Goal: Share content: Share content

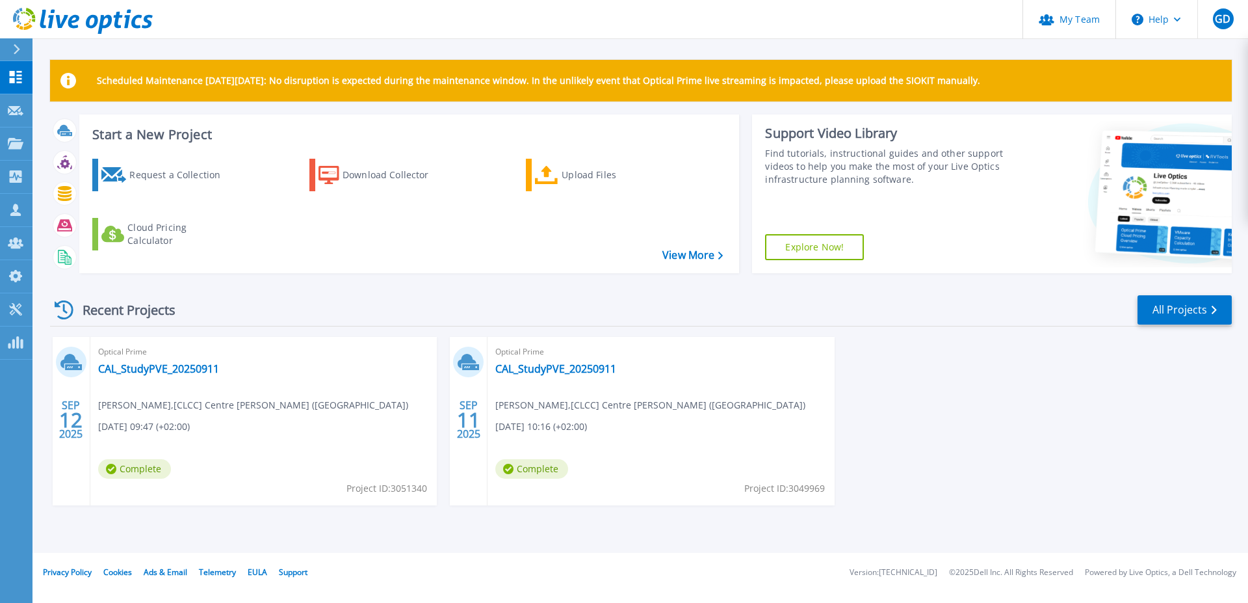
click at [930, 420] on div "SEP 12 2025 Optical Prime CAL_StudyPVE_20250911 Billy Delouche , [CLCC] Centre …" at bounding box center [636, 434] width 1193 height 194
click at [978, 430] on div "SEP 12 2025 Optical Prime CAL_StudyPVE_20250911 Billy Delouche , [CLCC] Centre …" at bounding box center [636, 434] width 1193 height 194
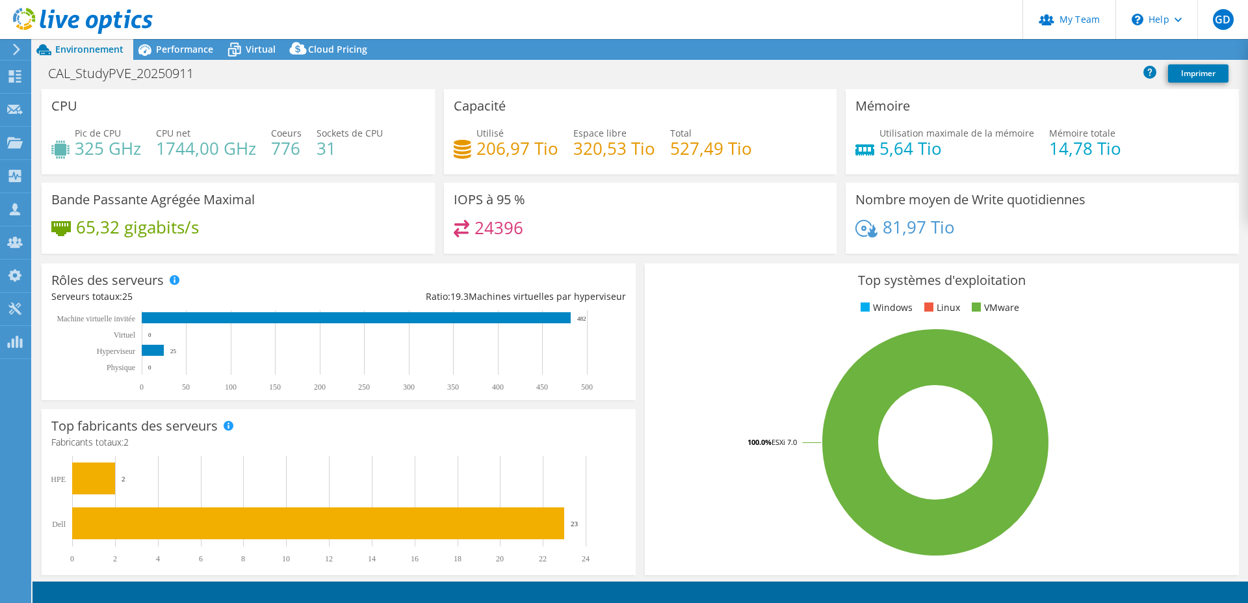
select select "USD"
click at [996, 51] on link "Reports" at bounding box center [1014, 50] width 62 height 20
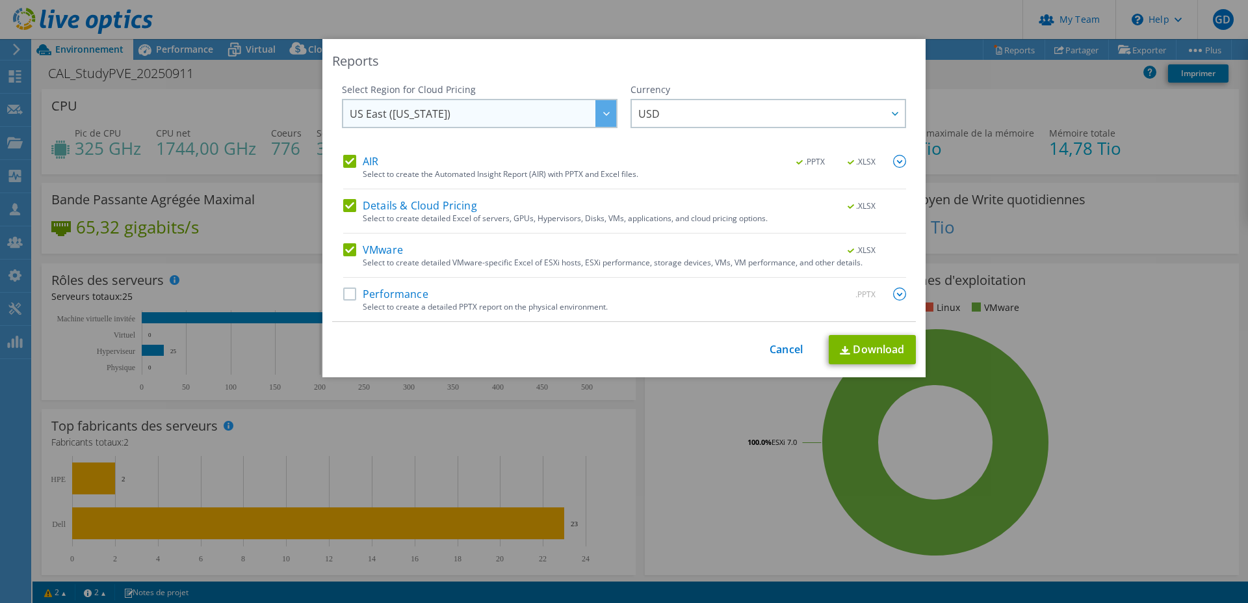
click at [603, 112] on icon at bounding box center [606, 114] width 7 height 4
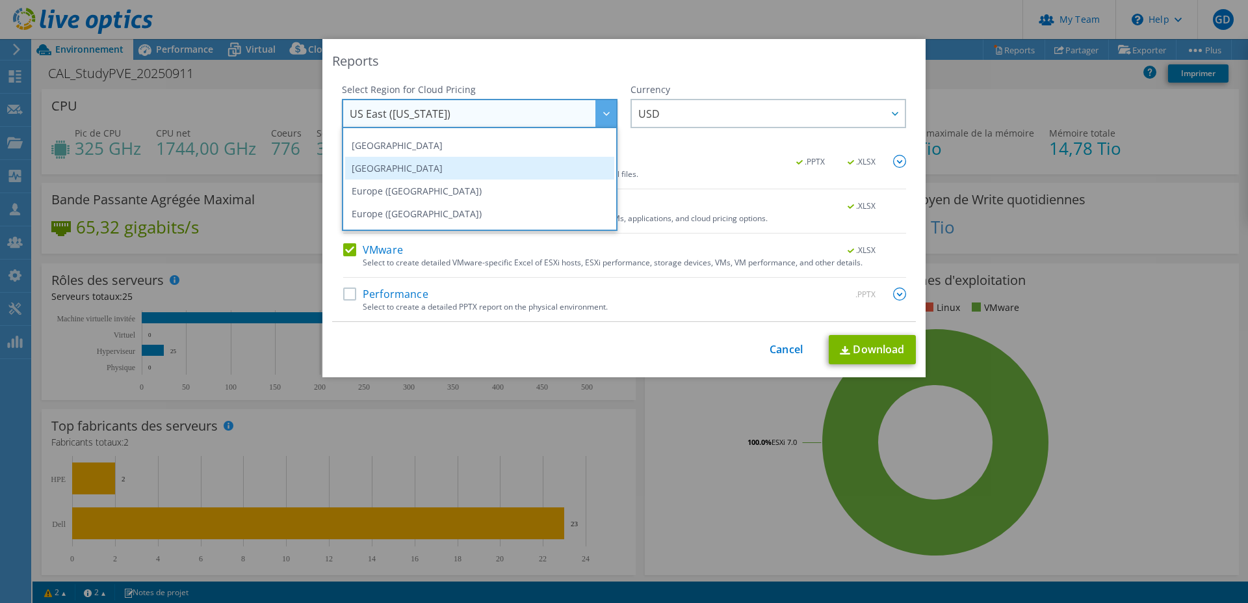
scroll to position [109, 0]
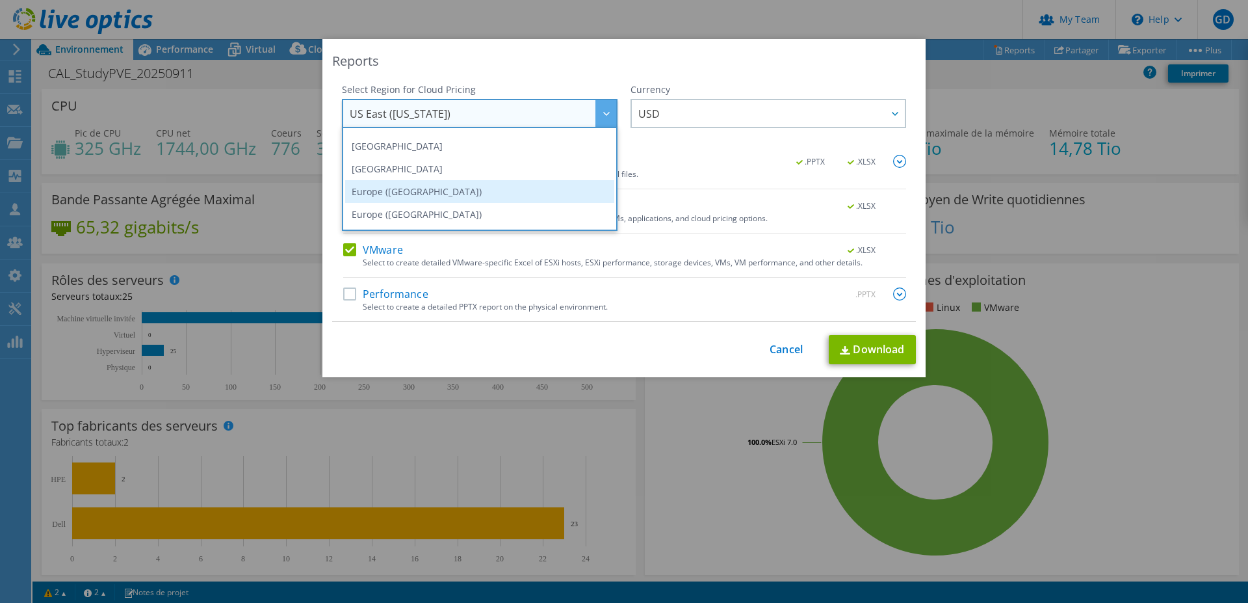
click at [383, 191] on li "Europe ([GEOGRAPHIC_DATA])" at bounding box center [479, 191] width 269 height 23
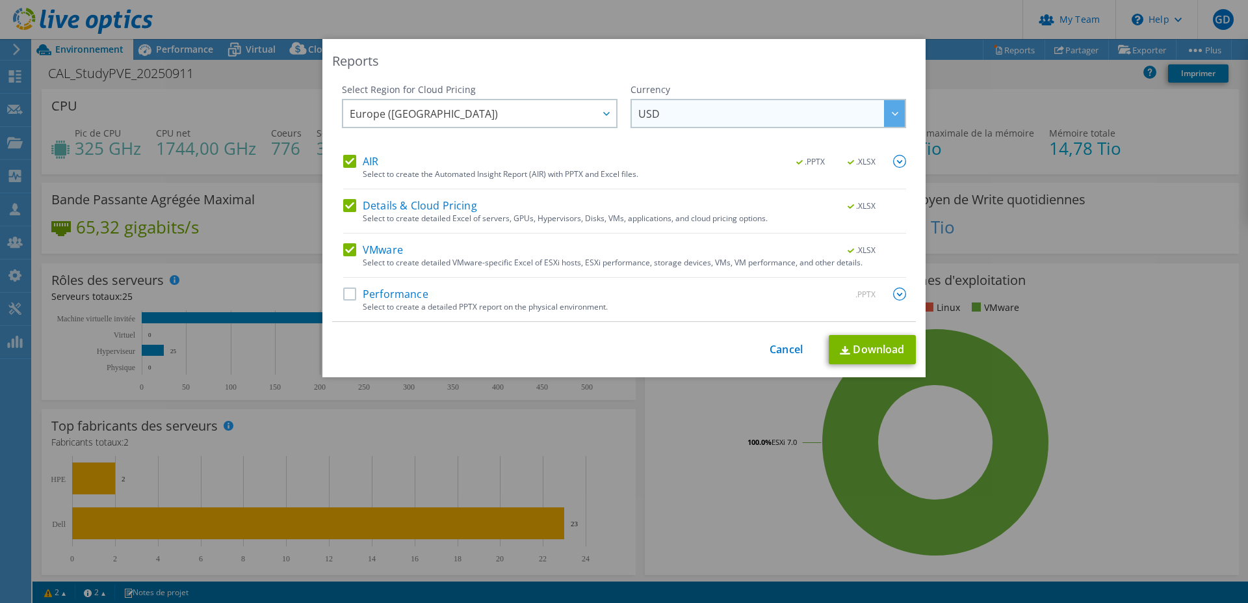
click at [660, 116] on span "USD" at bounding box center [772, 113] width 267 height 27
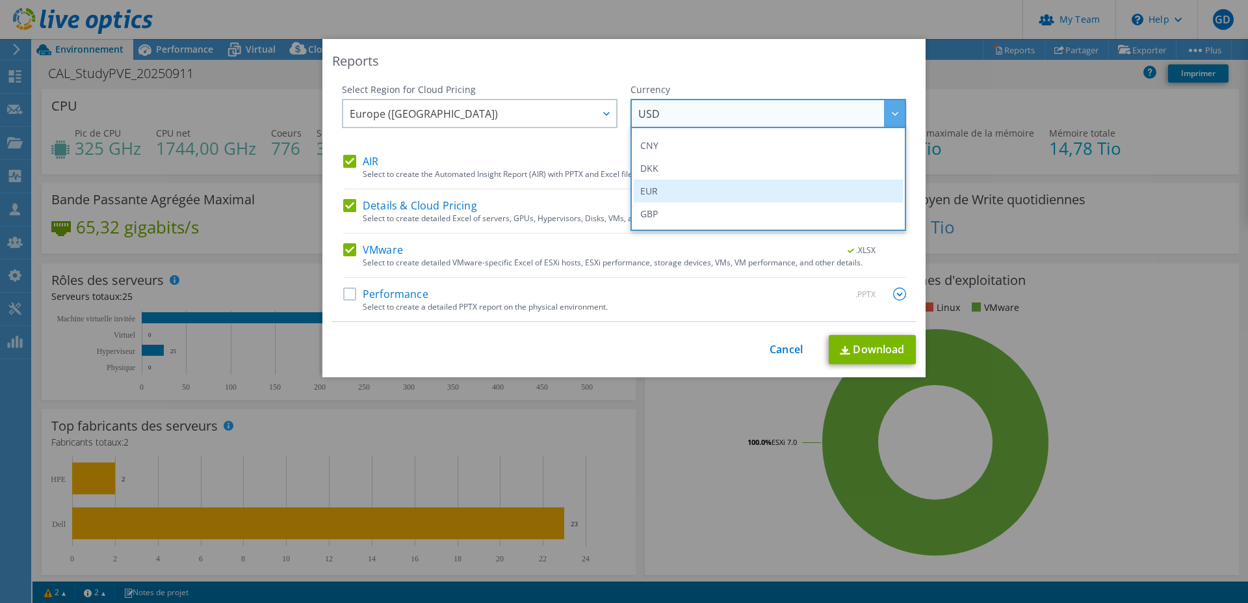
click at [665, 191] on li "EUR" at bounding box center [768, 190] width 269 height 23
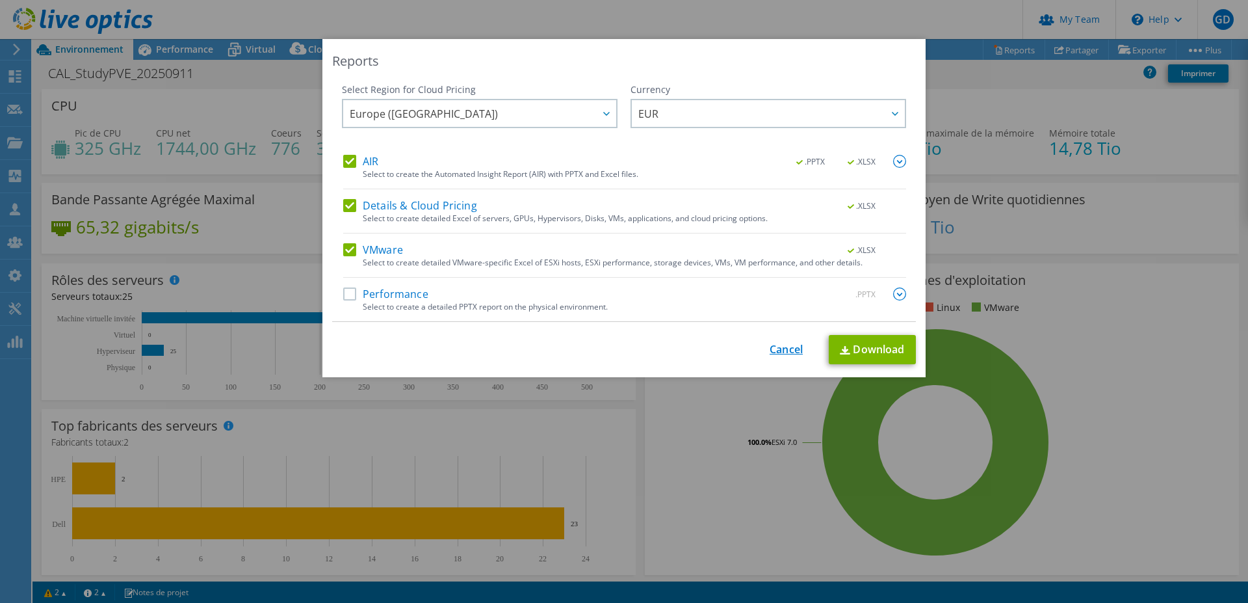
click at [780, 350] on link "Cancel" at bounding box center [786, 349] width 33 height 12
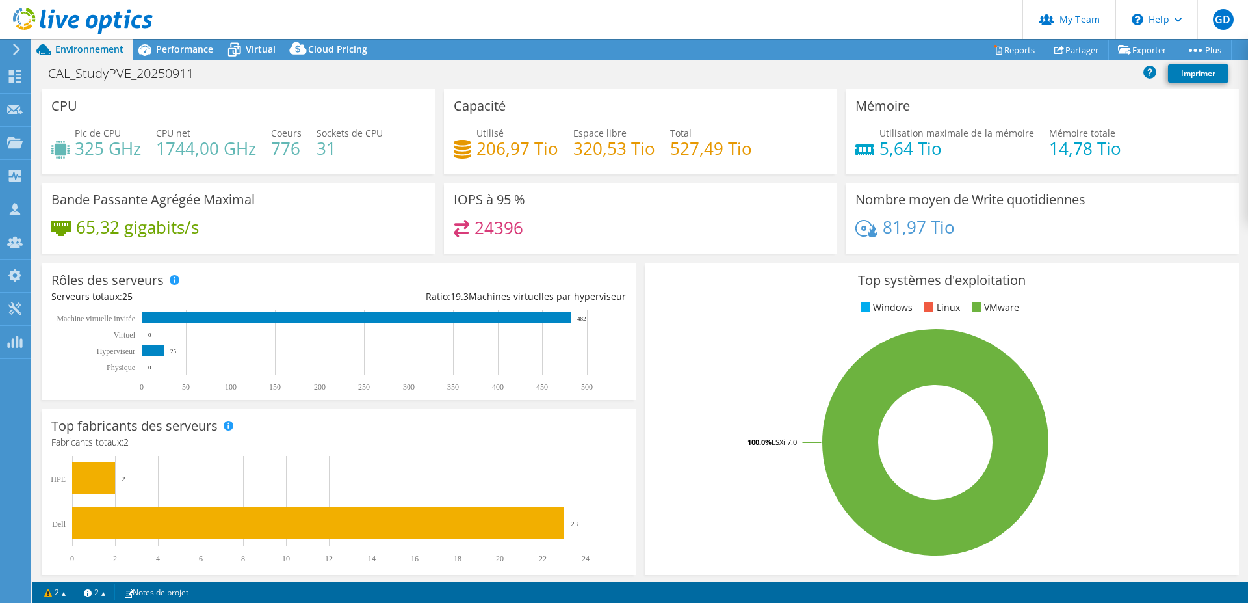
click at [289, 152] on h4 "776" at bounding box center [286, 148] width 31 height 14
drag, startPoint x: 1042, startPoint y: 146, endPoint x: 1122, endPoint y: 148, distance: 80.7
click at [1122, 148] on div "Utilisation maximale de la mémoire 5,64 Tio Mémoire totale 14,78 Tio" at bounding box center [1043, 147] width 374 height 42
click at [940, 75] on div "CAL_StudyPVE_20250911 Imprimer" at bounding box center [641, 73] width 1216 height 24
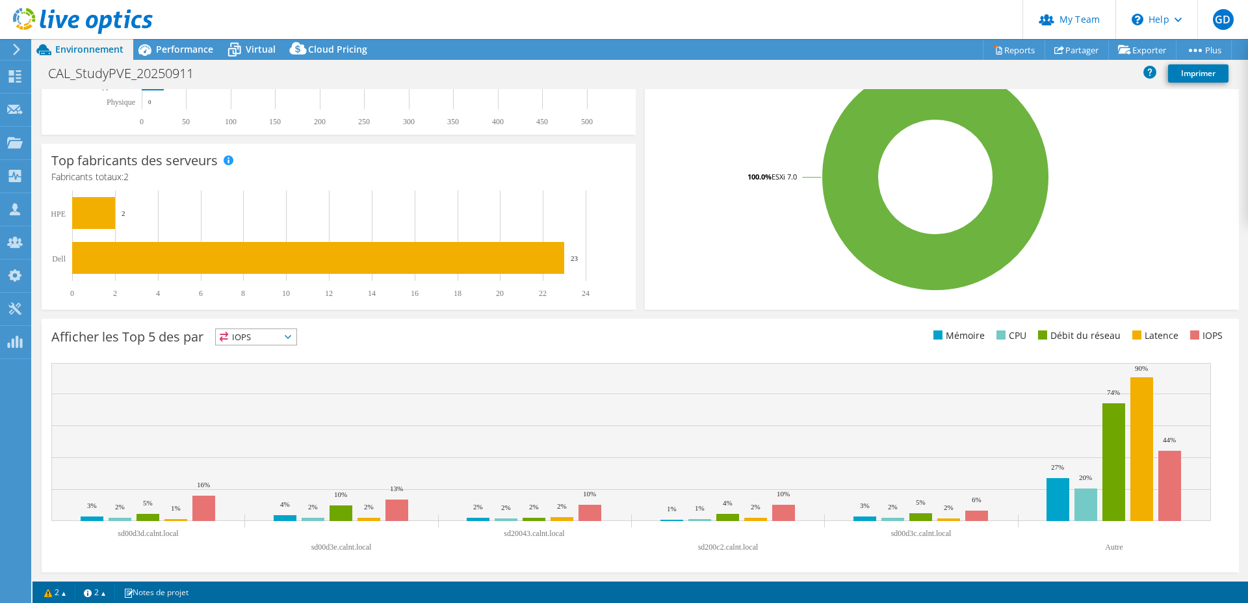
scroll to position [0, 0]
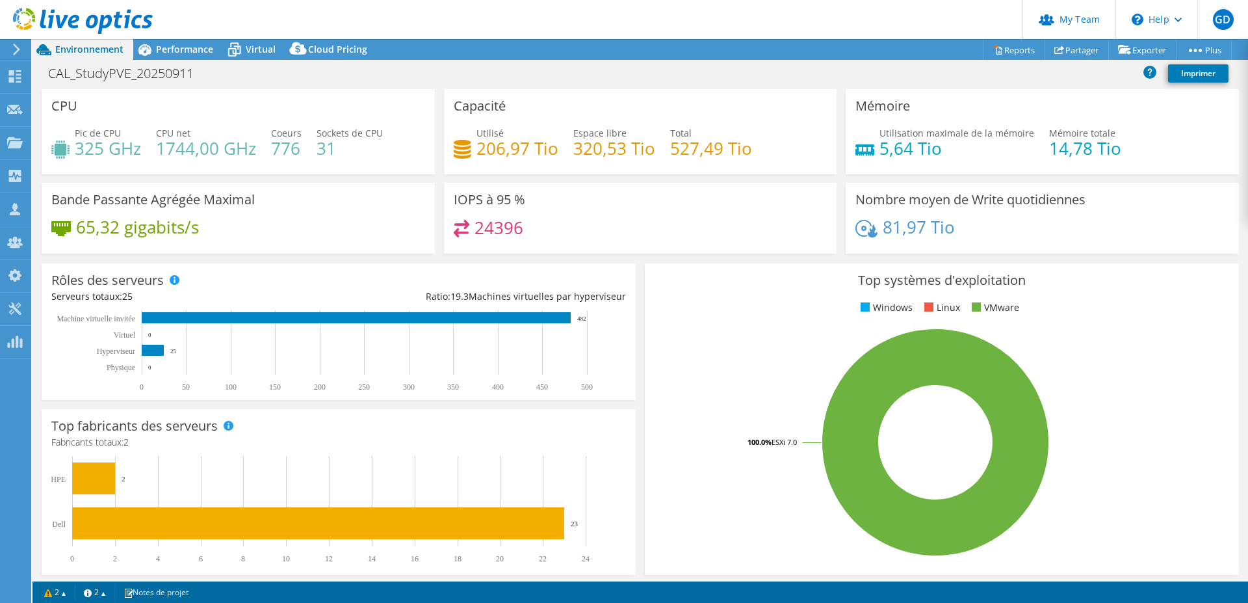
click at [553, 75] on div "CAL_StudyPVE_20250911 Imprimer" at bounding box center [641, 73] width 1216 height 24
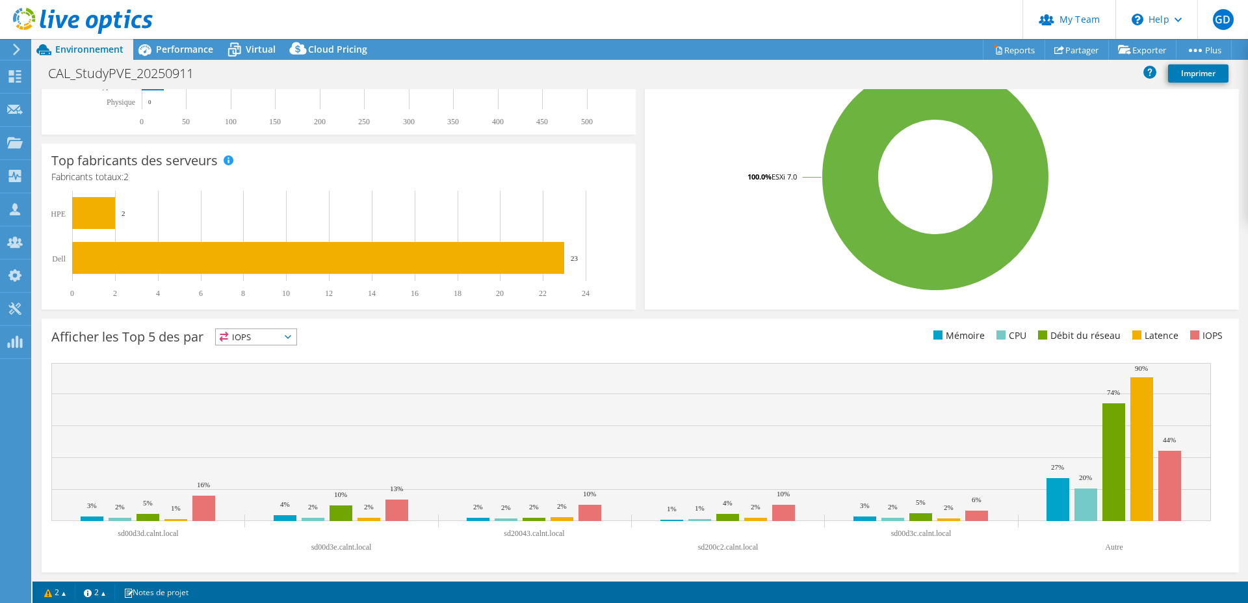
click at [280, 332] on span "IOPS" at bounding box center [256, 337] width 81 height 16
click at [447, 331] on div "Afficher les Top 5 des par IOPS IOPS" at bounding box center [345, 338] width 589 height 21
click at [1138, 475] on rect at bounding box center [1142, 449] width 23 height 144
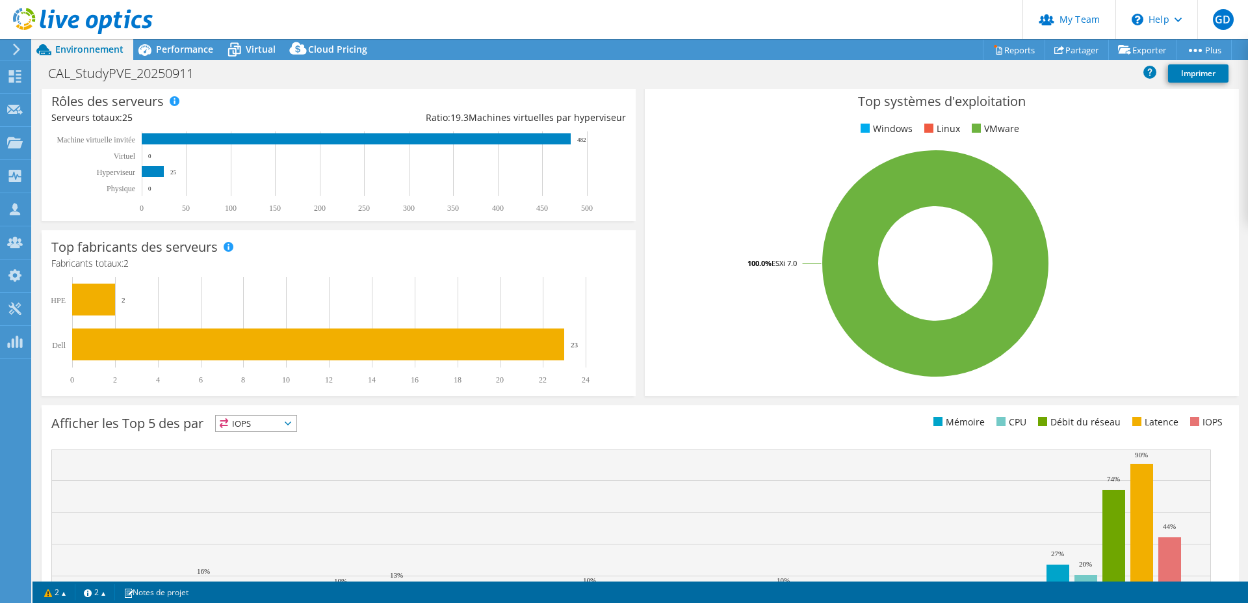
scroll to position [0, 0]
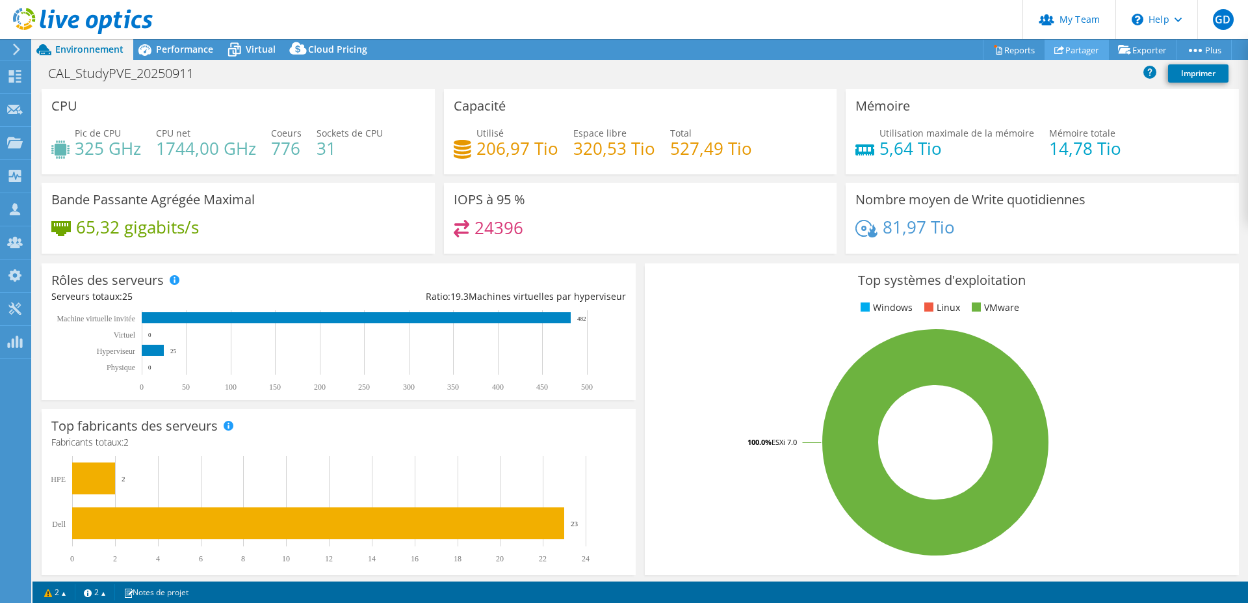
click at [1070, 51] on link "Partager" at bounding box center [1077, 50] width 64 height 20
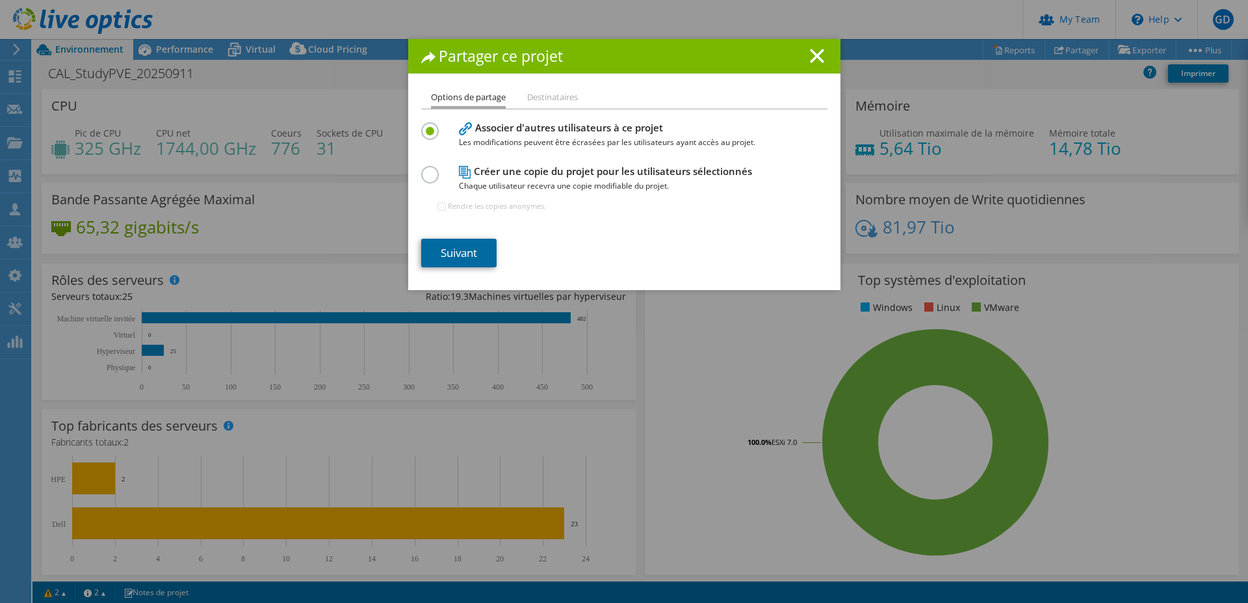
click at [452, 261] on link "Suivant" at bounding box center [458, 253] width 75 height 29
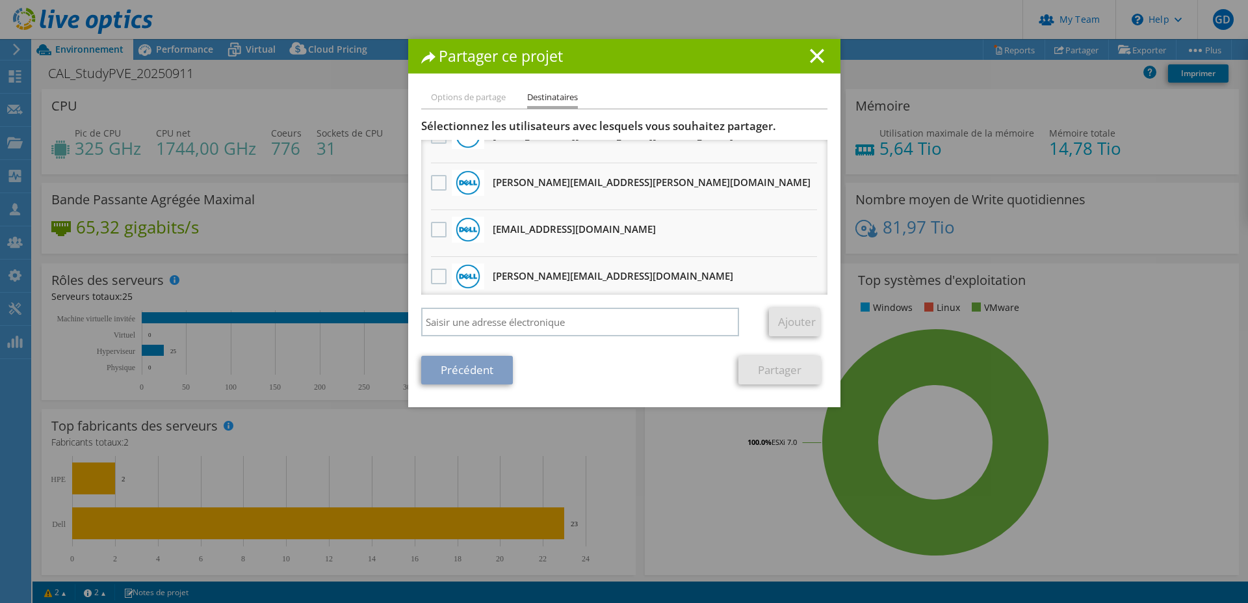
scroll to position [477, 0]
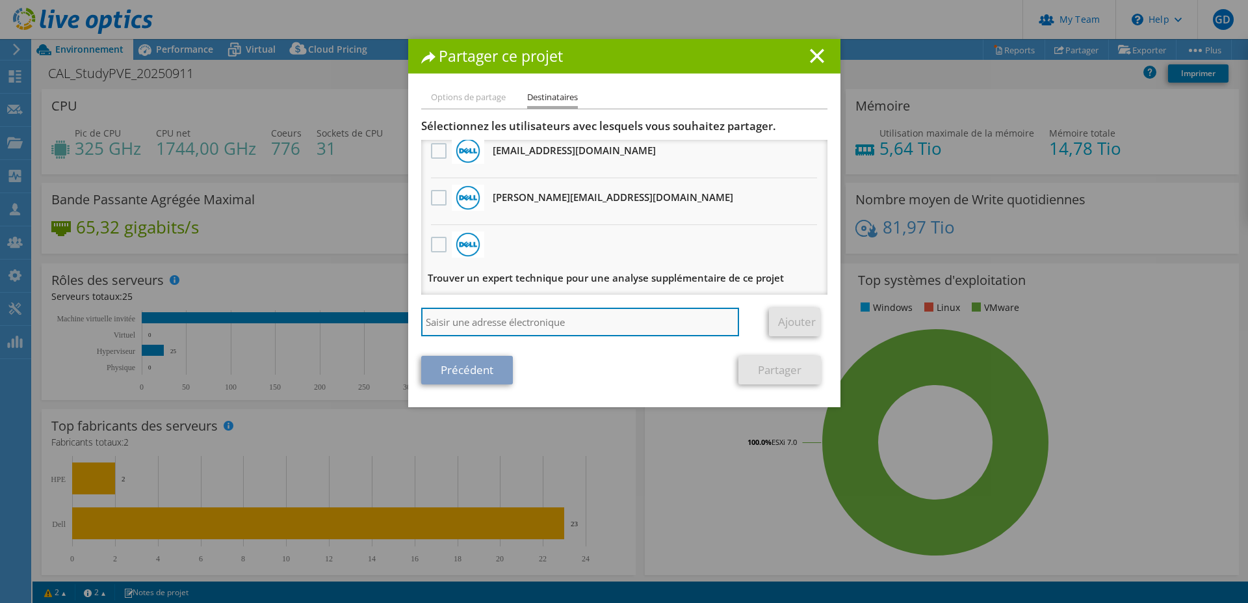
click at [574, 327] on input "search" at bounding box center [580, 322] width 319 height 29
click at [555, 317] on input "[PERSON_NAME].ysa" at bounding box center [580, 322] width 319 height 29
paste input "[EMAIL_ADDRESS][DOMAIN_NAME]"
type input "[PERSON_NAME][EMAIL_ADDRESS][DOMAIN_NAME]"
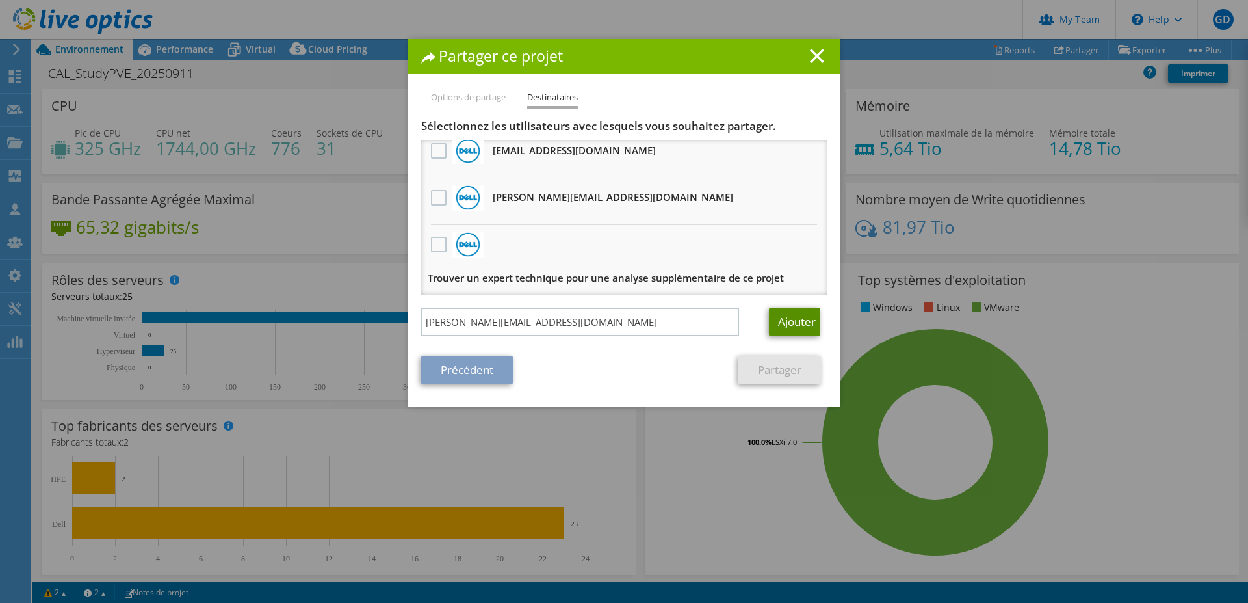
click at [791, 324] on link "Ajouter" at bounding box center [794, 322] width 51 height 29
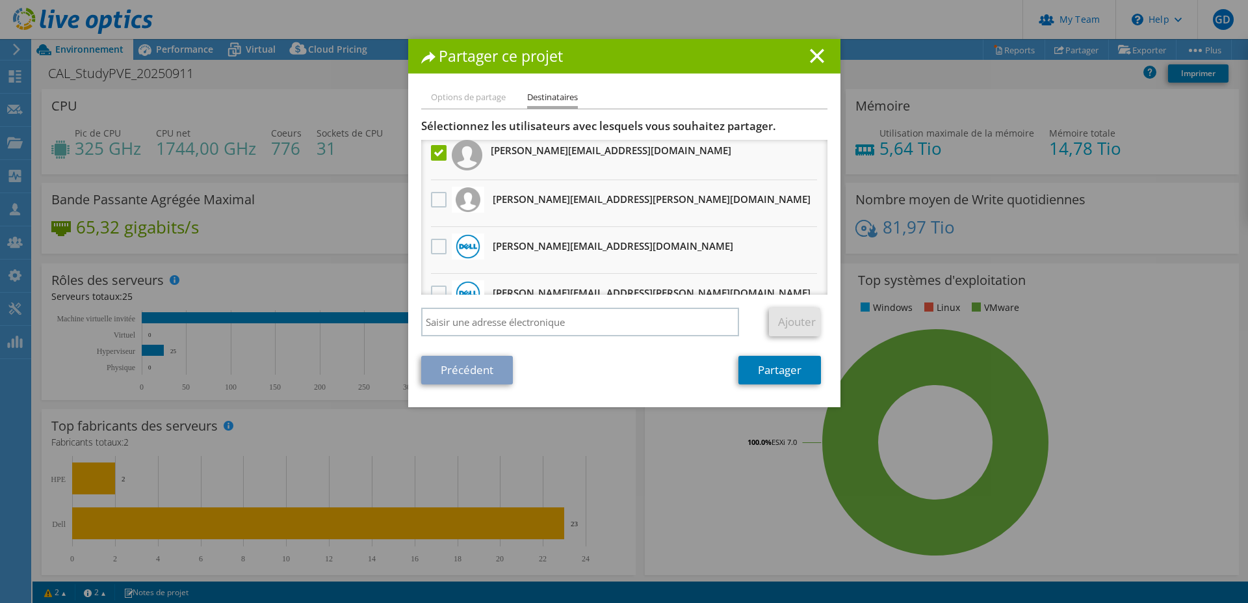
scroll to position [0, 0]
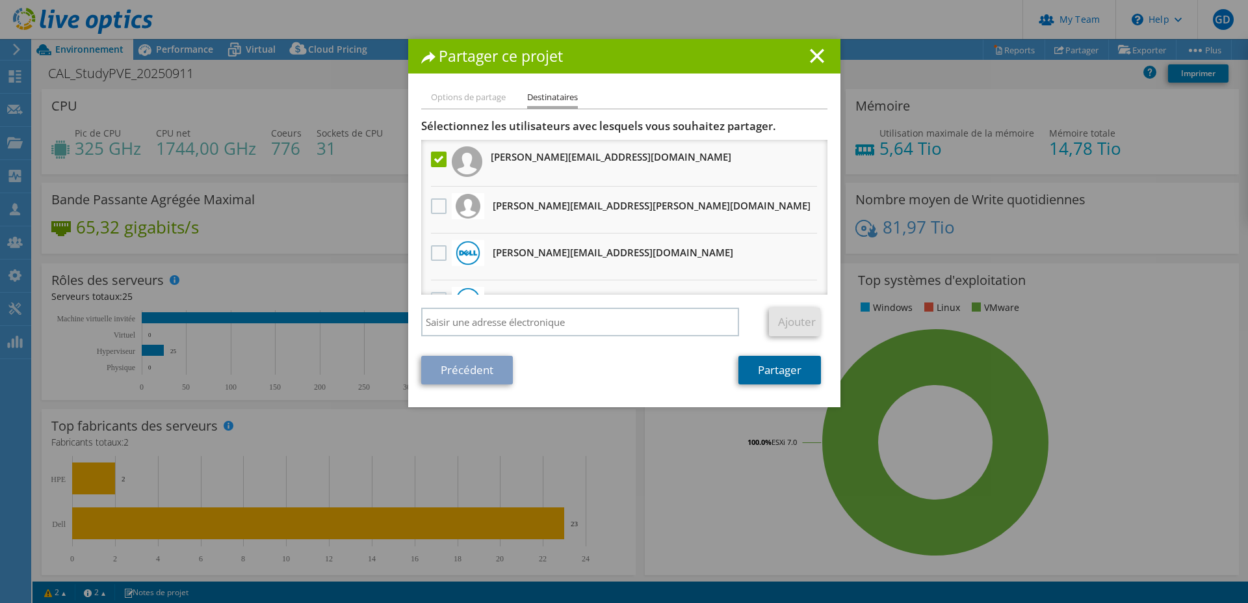
click at [779, 372] on link "Partager" at bounding box center [780, 370] width 83 height 29
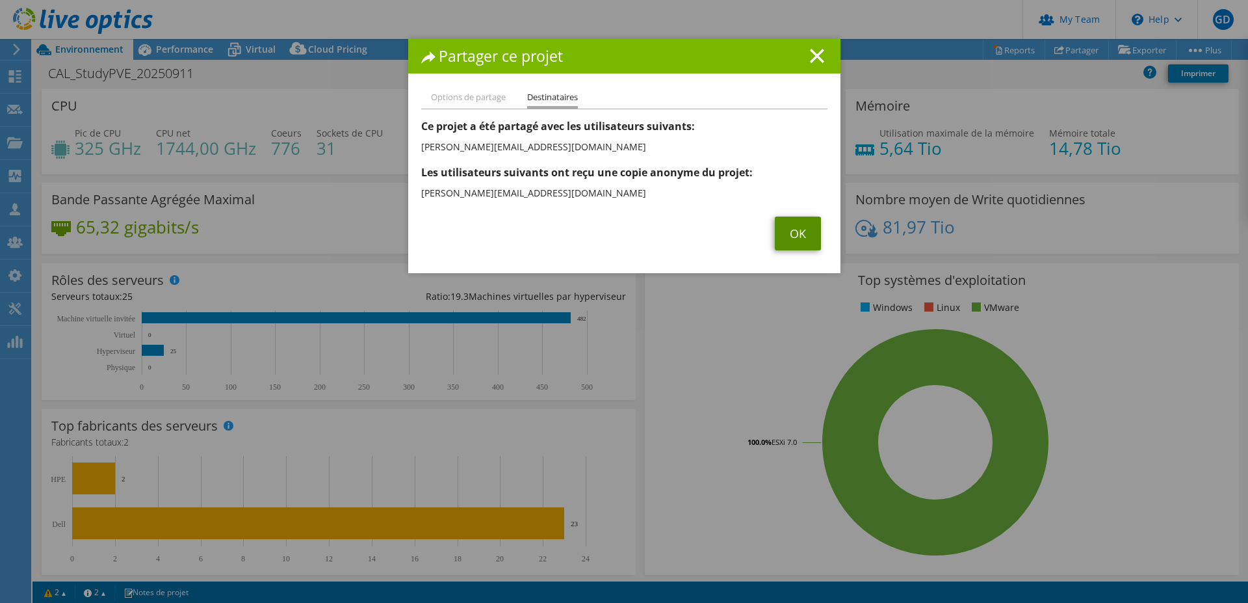
click at [789, 235] on link "OK" at bounding box center [798, 234] width 46 height 34
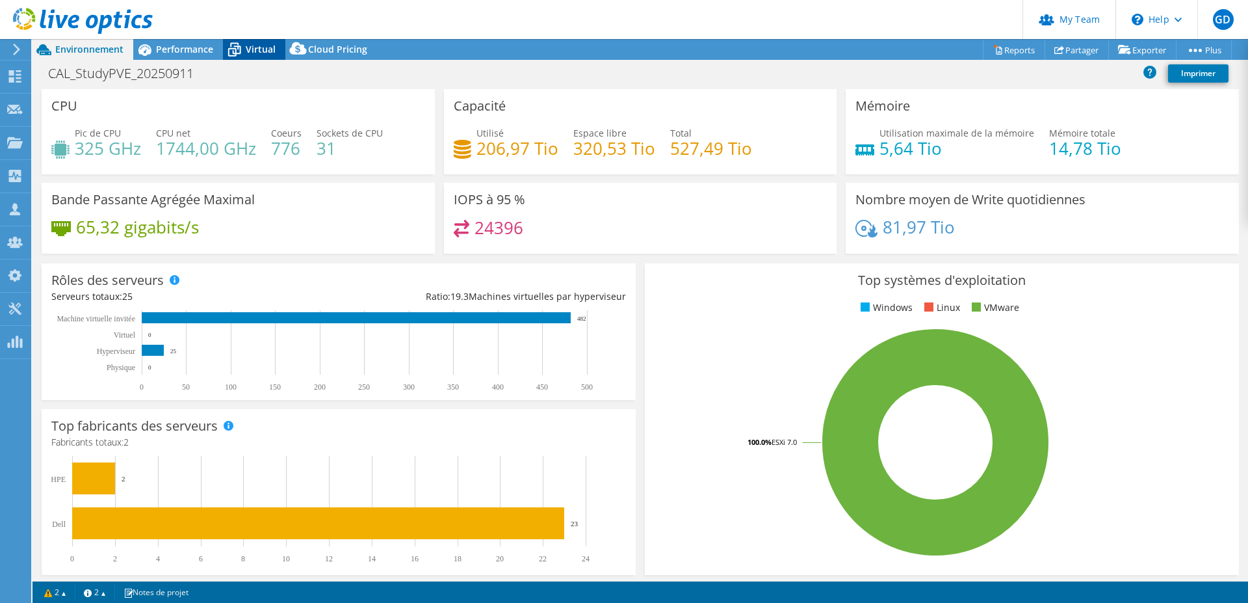
click at [245, 47] on icon at bounding box center [234, 49] width 23 height 23
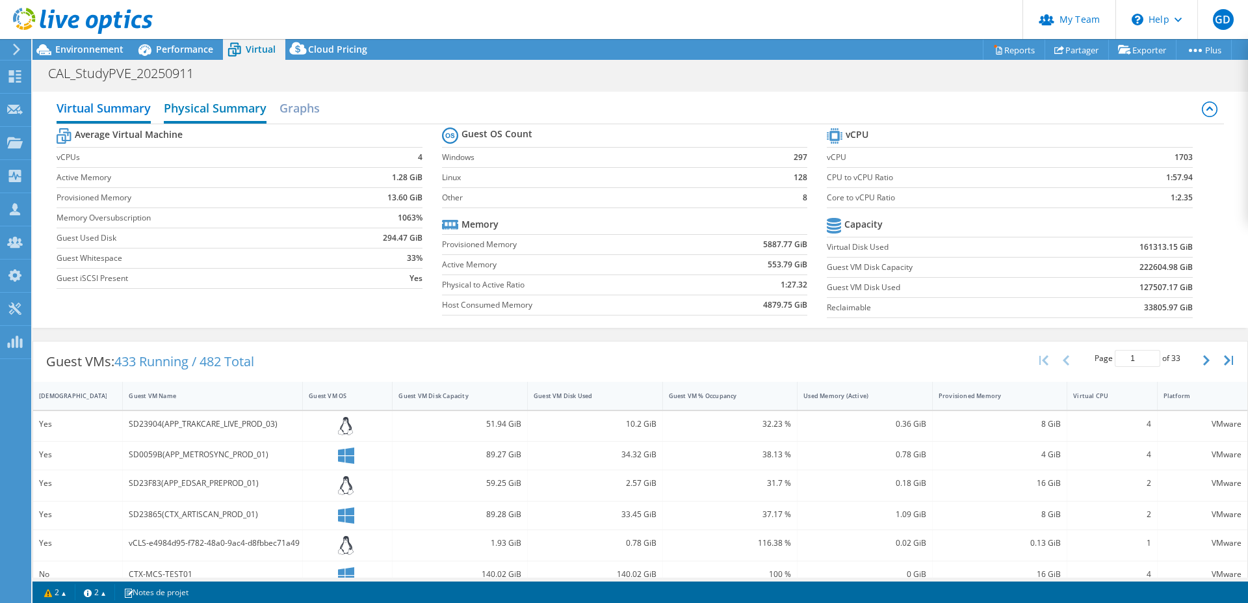
click at [212, 103] on h2 "Physical Summary" at bounding box center [215, 109] width 103 height 29
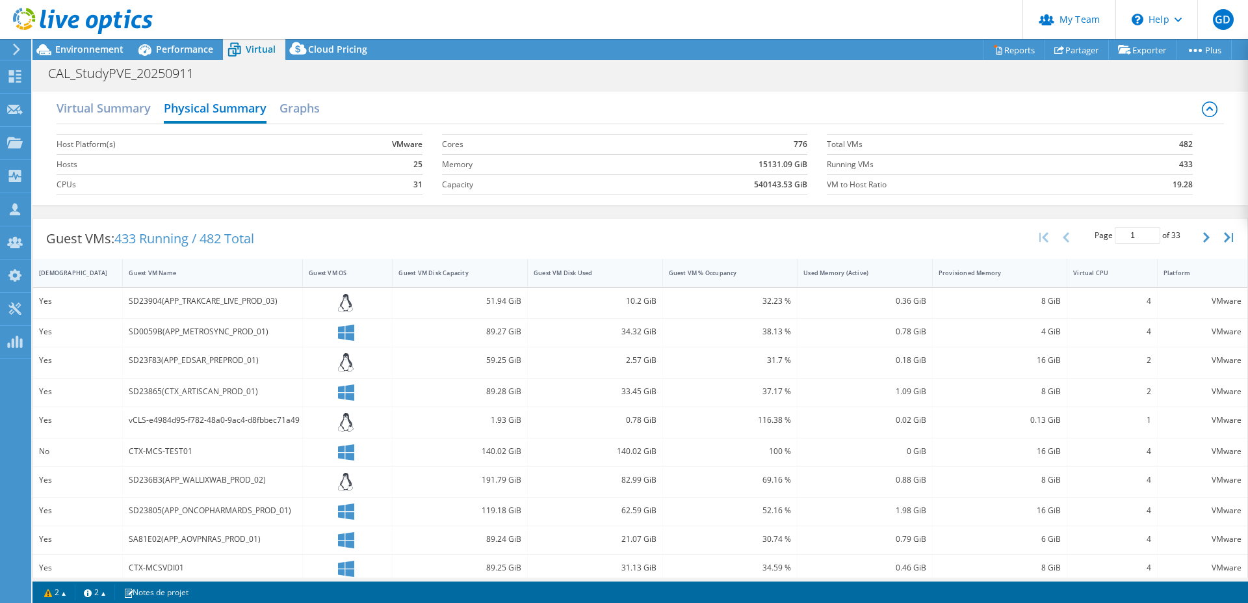
drag, startPoint x: 404, startPoint y: 166, endPoint x: 426, endPoint y: 168, distance: 21.5
click at [426, 168] on section "Host Platform(s) VMware Hosts 25 CPUs 31" at bounding box center [249, 164] width 385 height 74
click at [395, 161] on td "25" at bounding box center [364, 164] width 116 height 20
click at [122, 111] on h2 "Virtual Summary" at bounding box center [104, 109] width 94 height 29
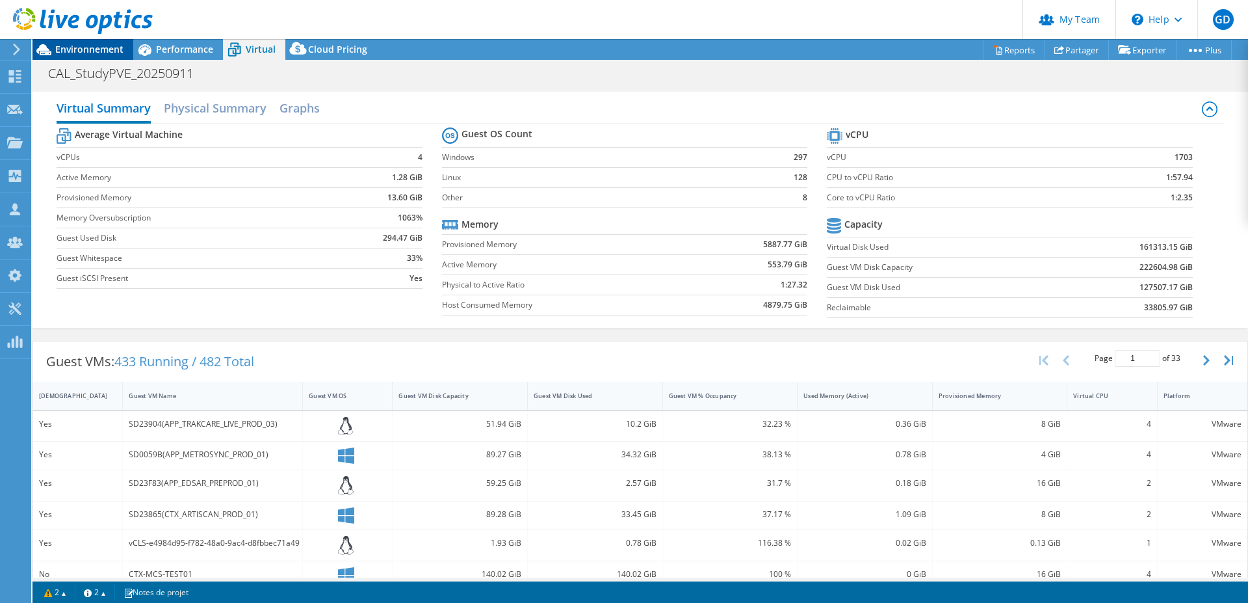
click at [82, 55] on span "Environnement" at bounding box center [89, 49] width 68 height 12
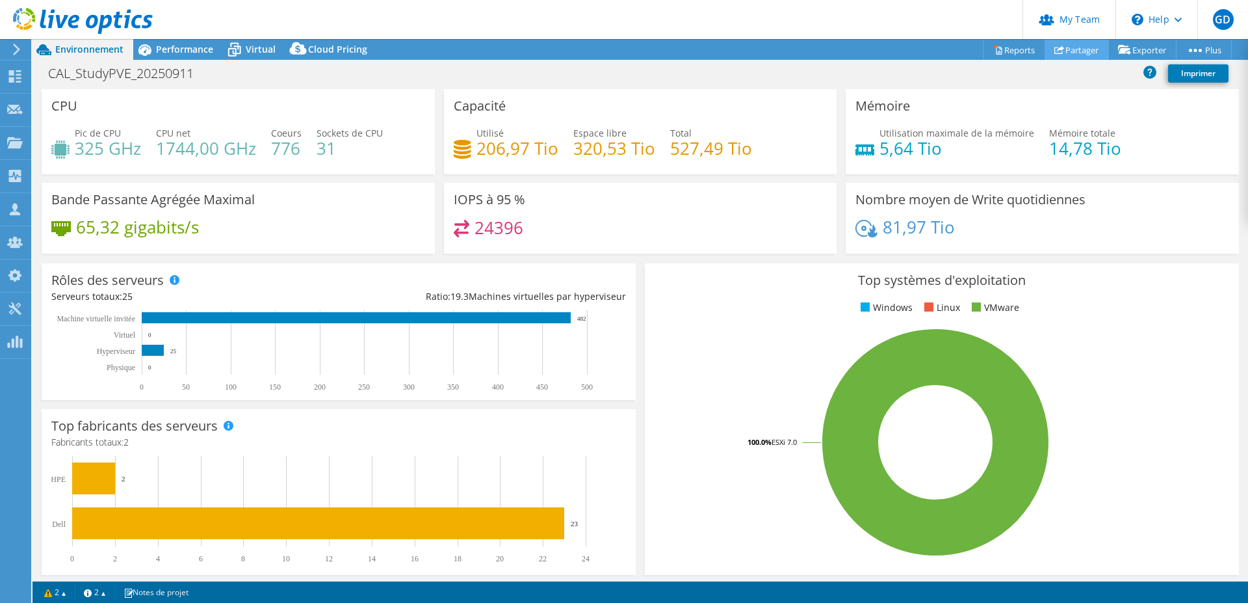
click at [1057, 51] on link "Partager" at bounding box center [1077, 50] width 64 height 20
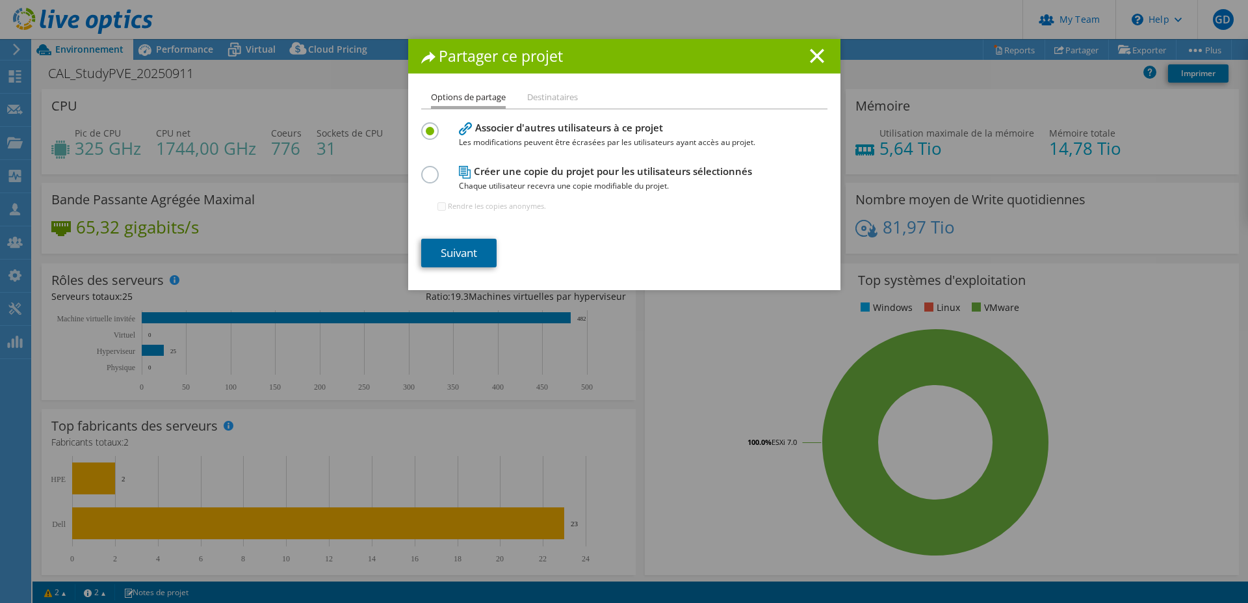
click at [448, 259] on link "Suivant" at bounding box center [458, 253] width 75 height 29
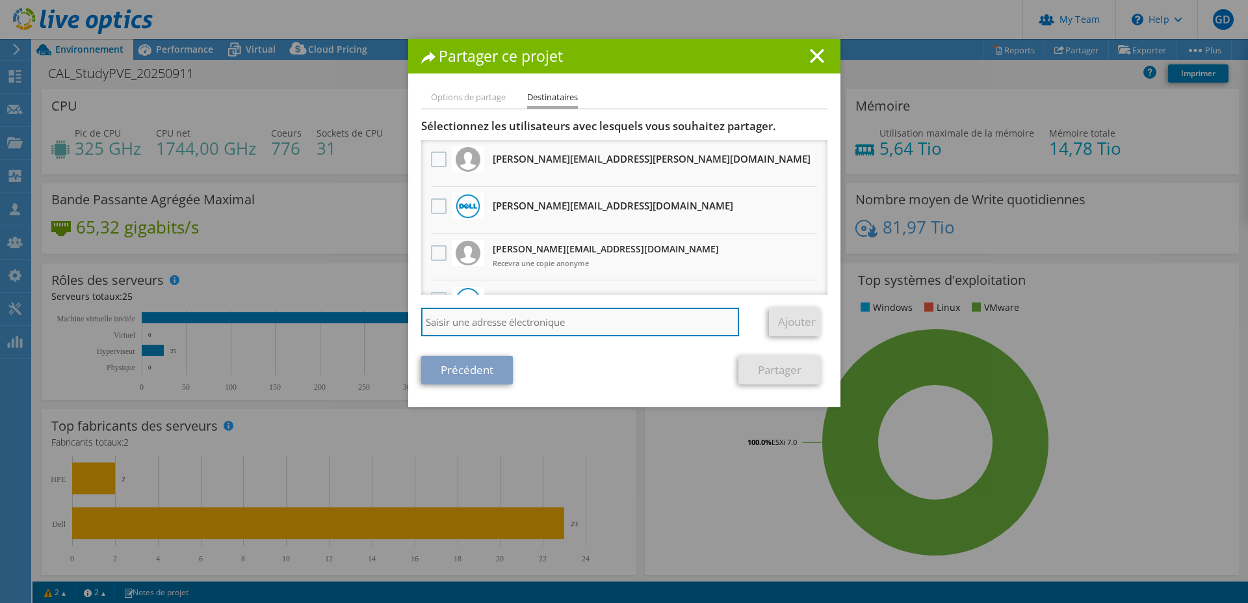
click at [637, 318] on input "search" at bounding box center [580, 322] width 319 height 29
type input "[EMAIL_ADDRESS][DOMAIN_NAME]"
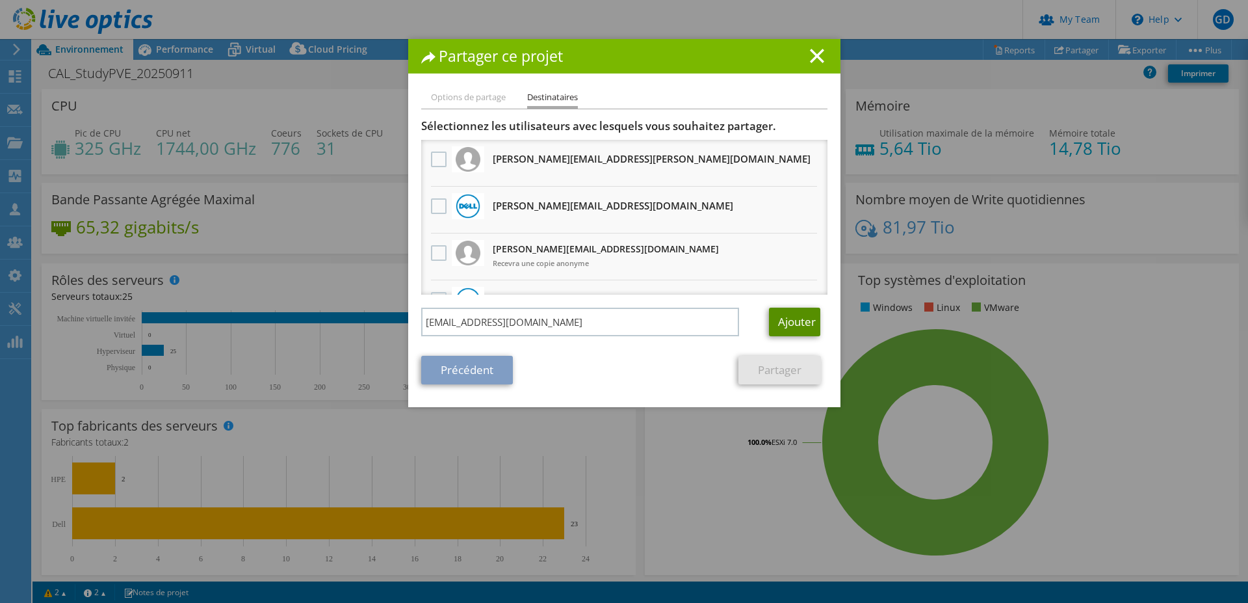
click at [781, 324] on link "Ajouter" at bounding box center [794, 322] width 51 height 29
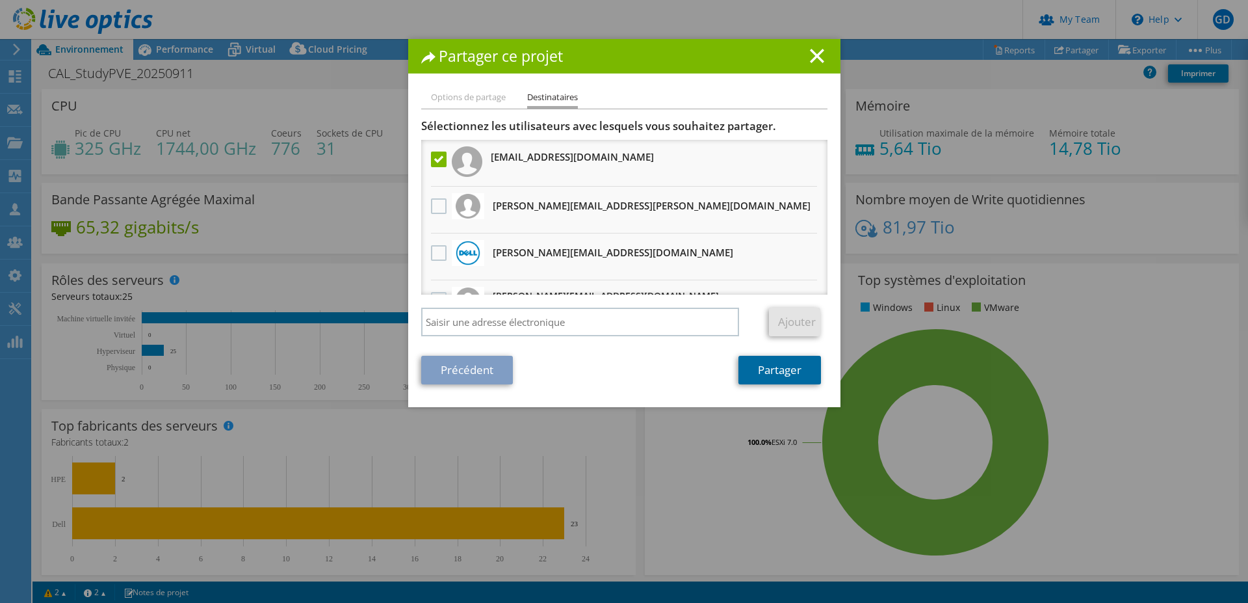
click at [774, 375] on link "Partager" at bounding box center [780, 370] width 83 height 29
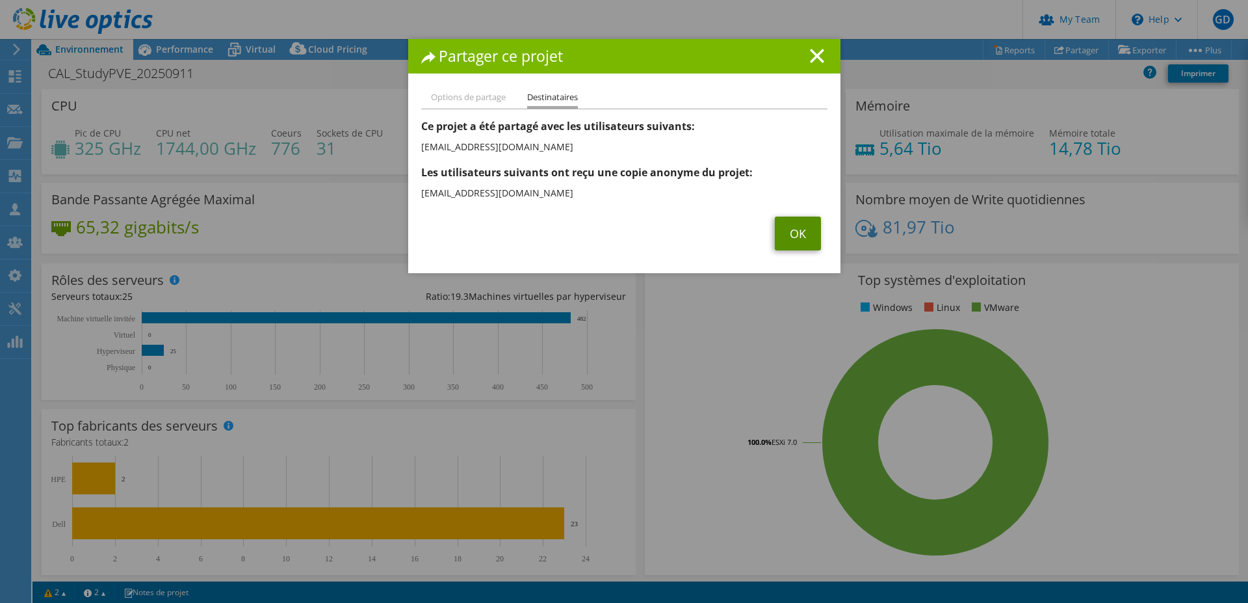
click at [786, 235] on link "OK" at bounding box center [798, 234] width 46 height 34
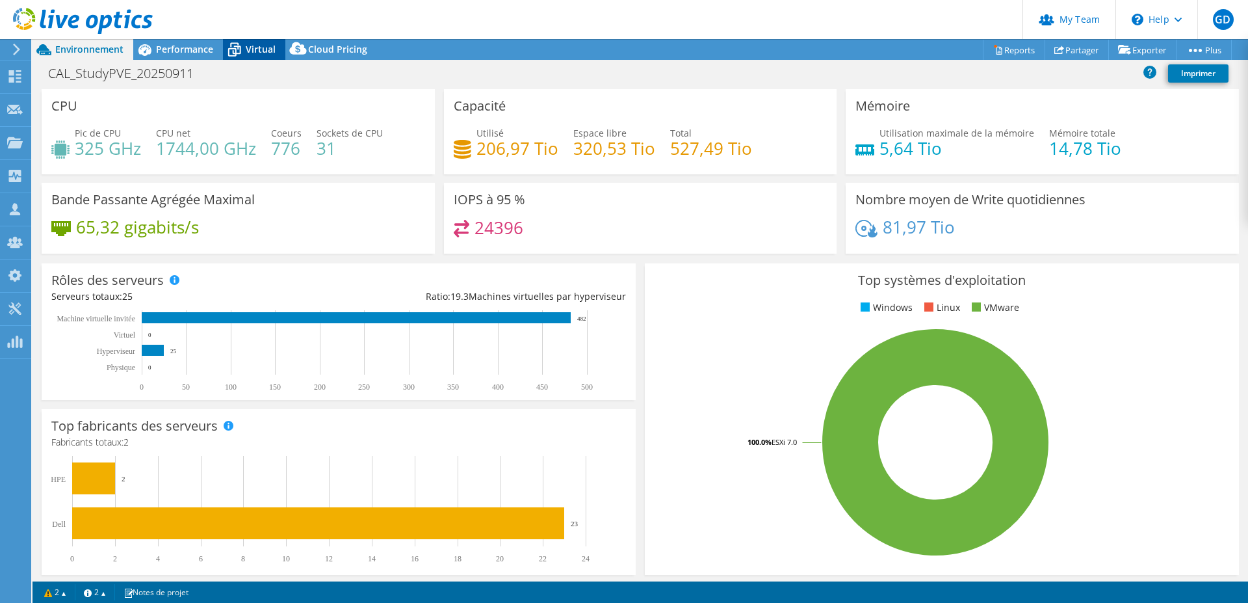
click at [256, 53] on span "Virtual" at bounding box center [261, 49] width 30 height 12
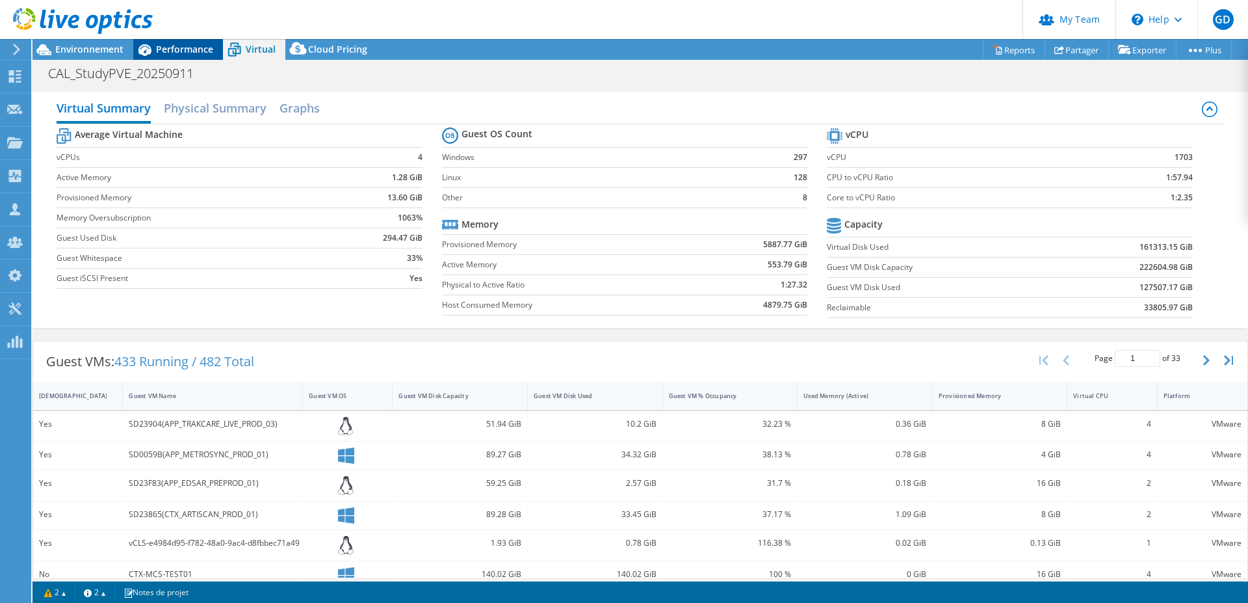
click at [174, 54] on span "Performance" at bounding box center [184, 49] width 57 height 12
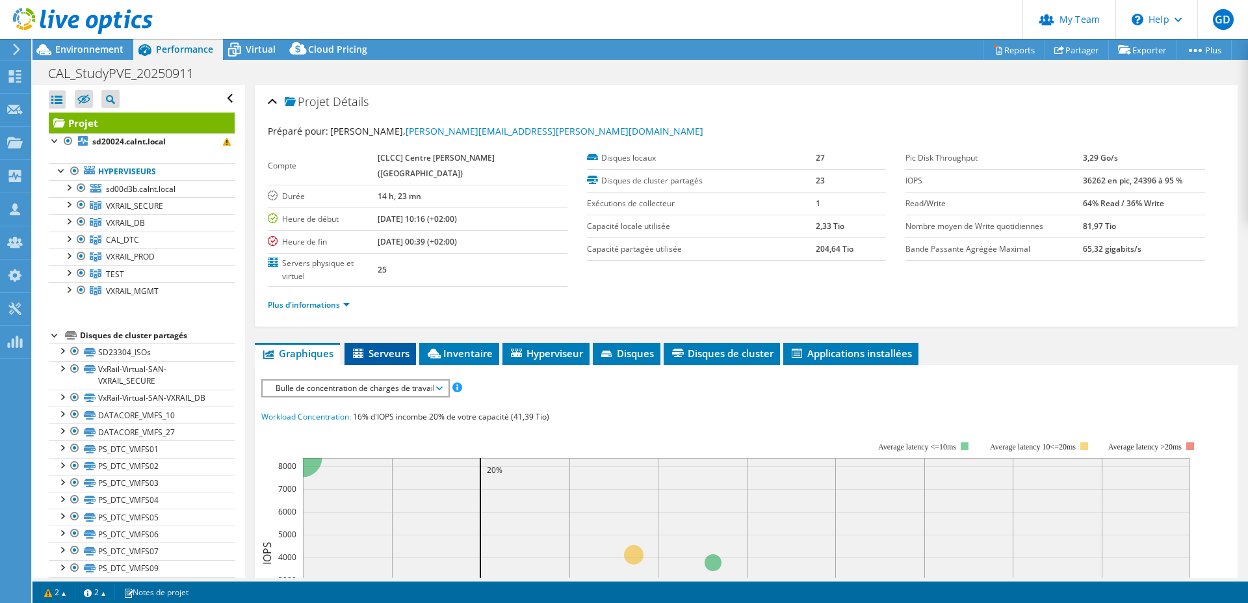
click at [380, 347] on span "Serveurs" at bounding box center [380, 353] width 59 height 13
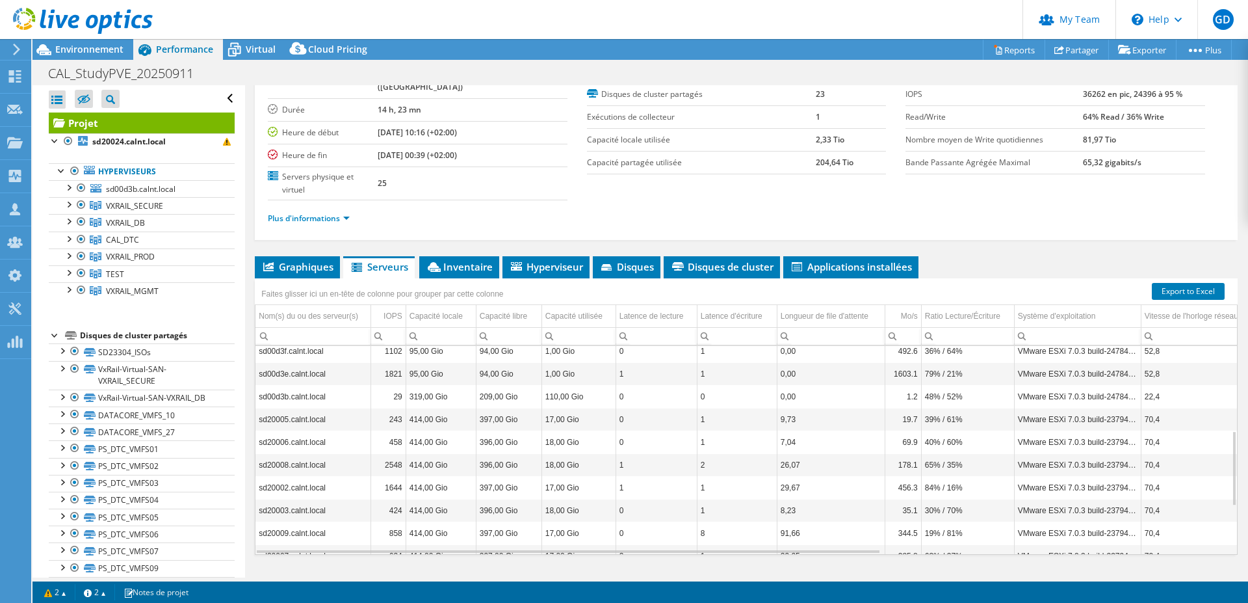
scroll to position [367, 0]
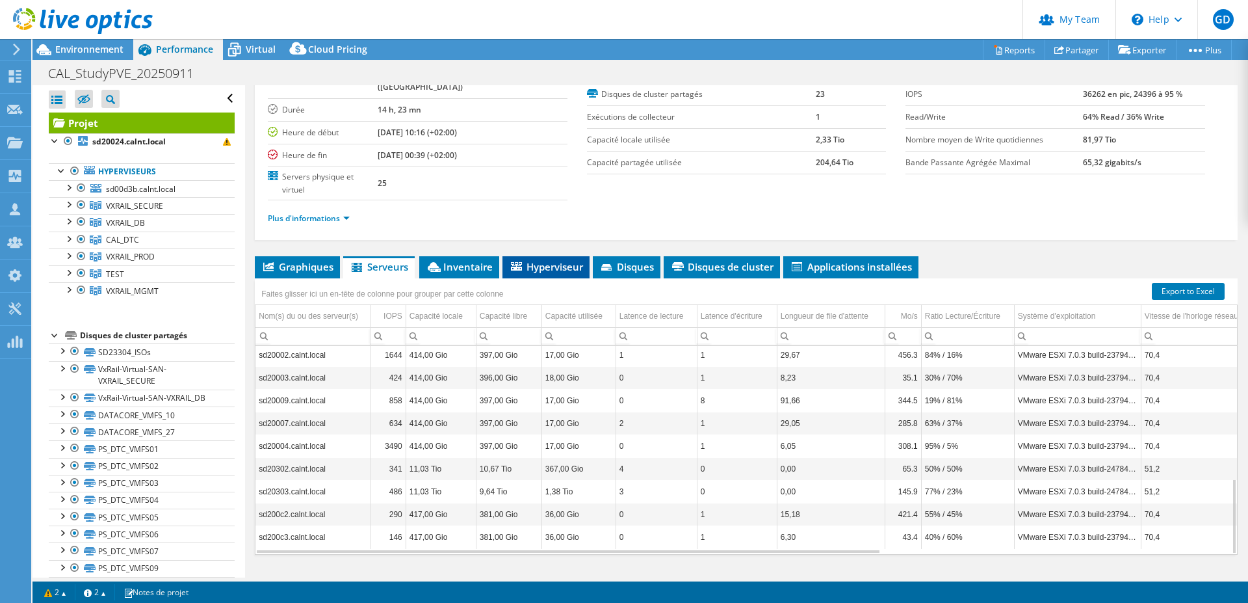
click at [534, 260] on span "Hyperviseur" at bounding box center [546, 266] width 74 height 13
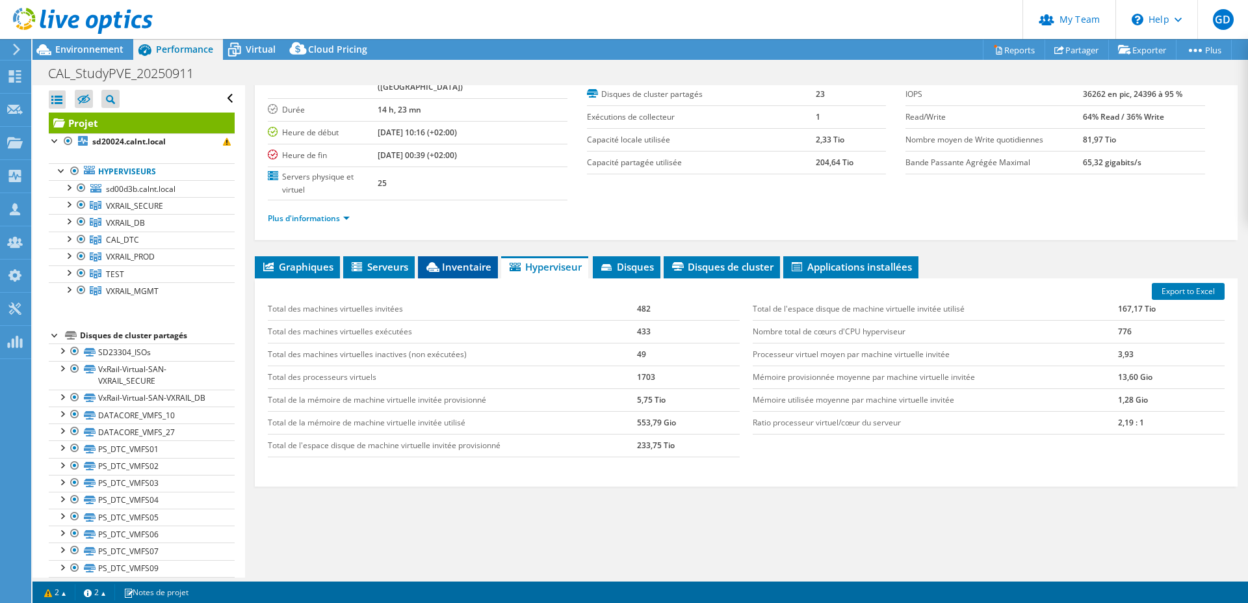
click at [477, 260] on span "Inventaire" at bounding box center [458, 266] width 67 height 13
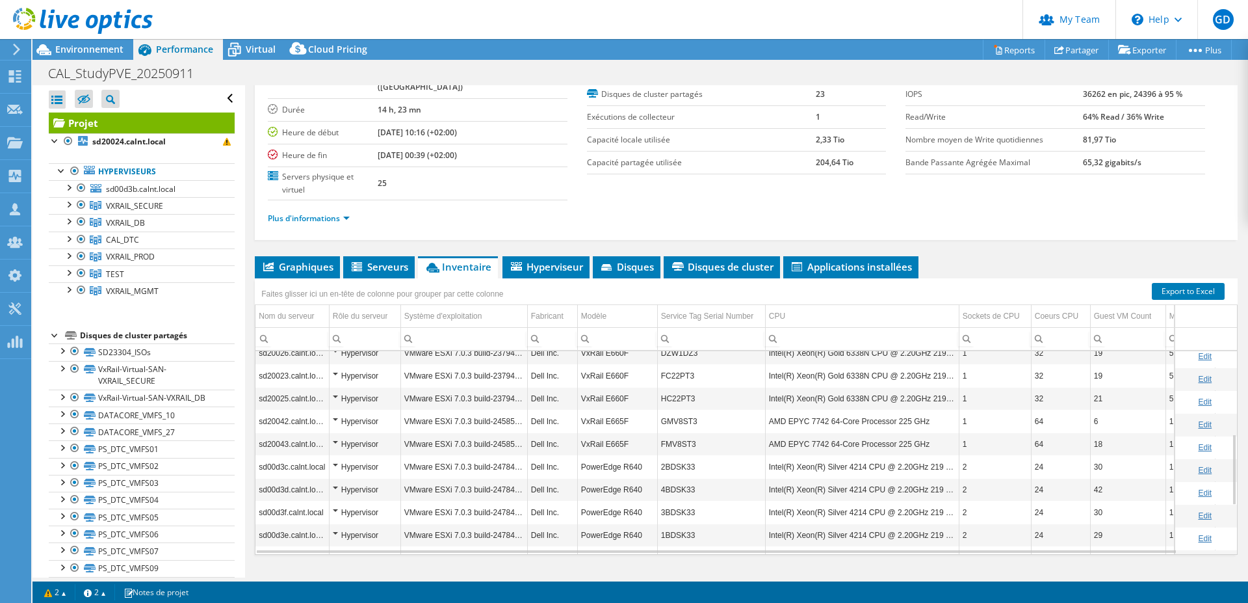
scroll to position [372, 0]
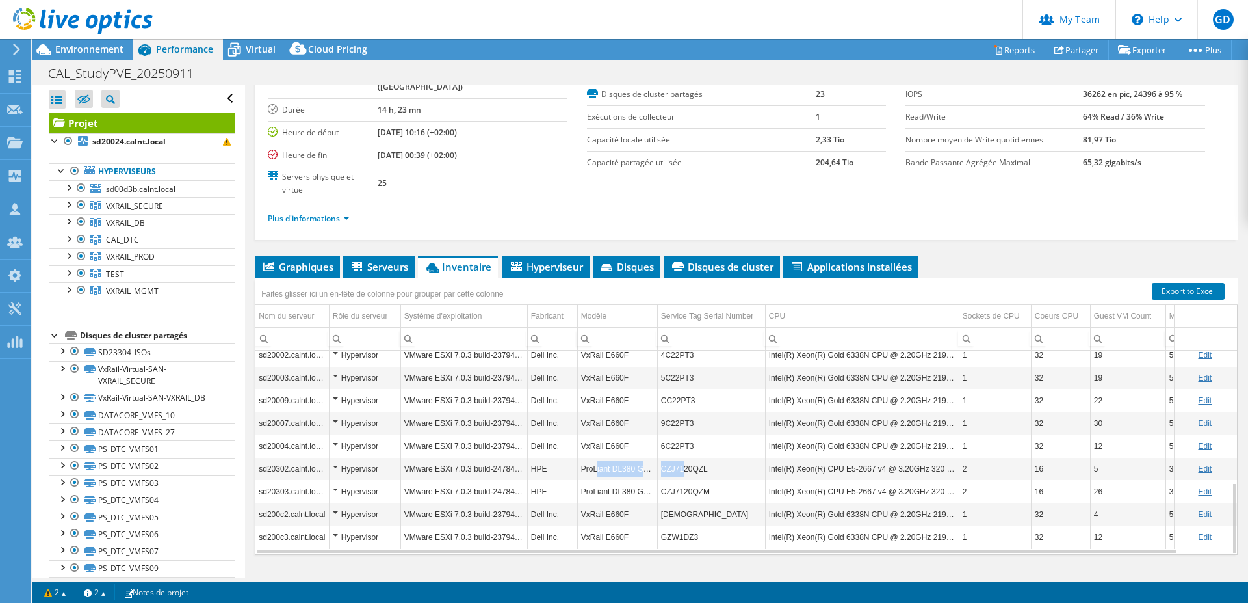
drag, startPoint x: 596, startPoint y: 445, endPoint x: 683, endPoint y: 440, distance: 87.3
click at [683, 457] on tr "sd20302.calnt.local Hypervisor VMware ESXi 7.0.3 build-24784741 HPE ProLiant DL…" at bounding box center [767, 468] width 1022 height 23
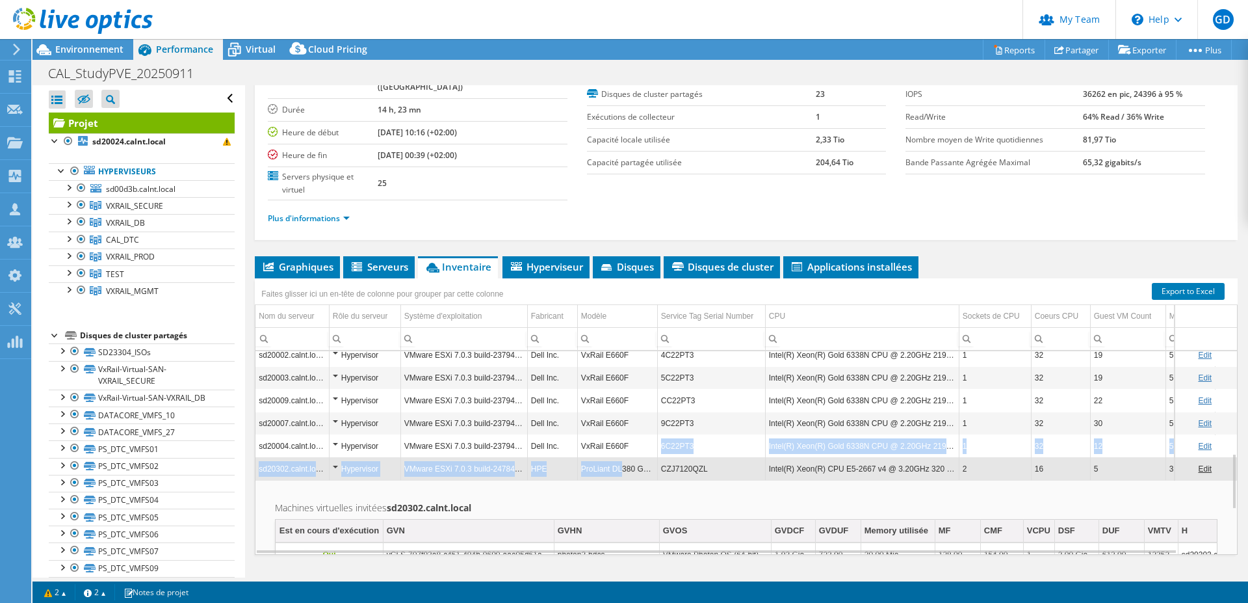
drag, startPoint x: 624, startPoint y: 428, endPoint x: 620, endPoint y: 436, distance: 9.1
click at [620, 436] on tbody "sd20024.calnt.local Hypervisor VMware ESXi 7.0.3 build-23794027 Dell Inc. VxRai…" at bounding box center [767, 345] width 1022 height 732
click at [620, 457] on td "ProLiant DL380 Gen9" at bounding box center [617, 468] width 80 height 23
